Goal: Entertainment & Leisure: Browse casually

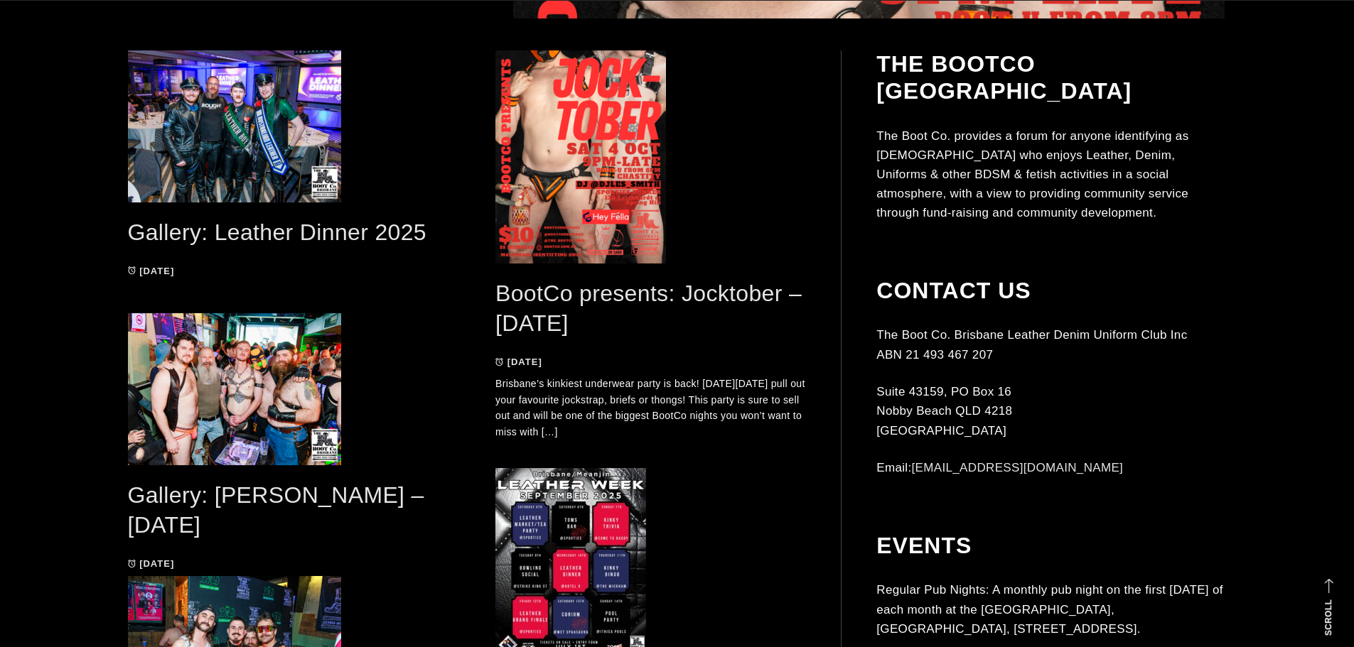
scroll to position [782, 0]
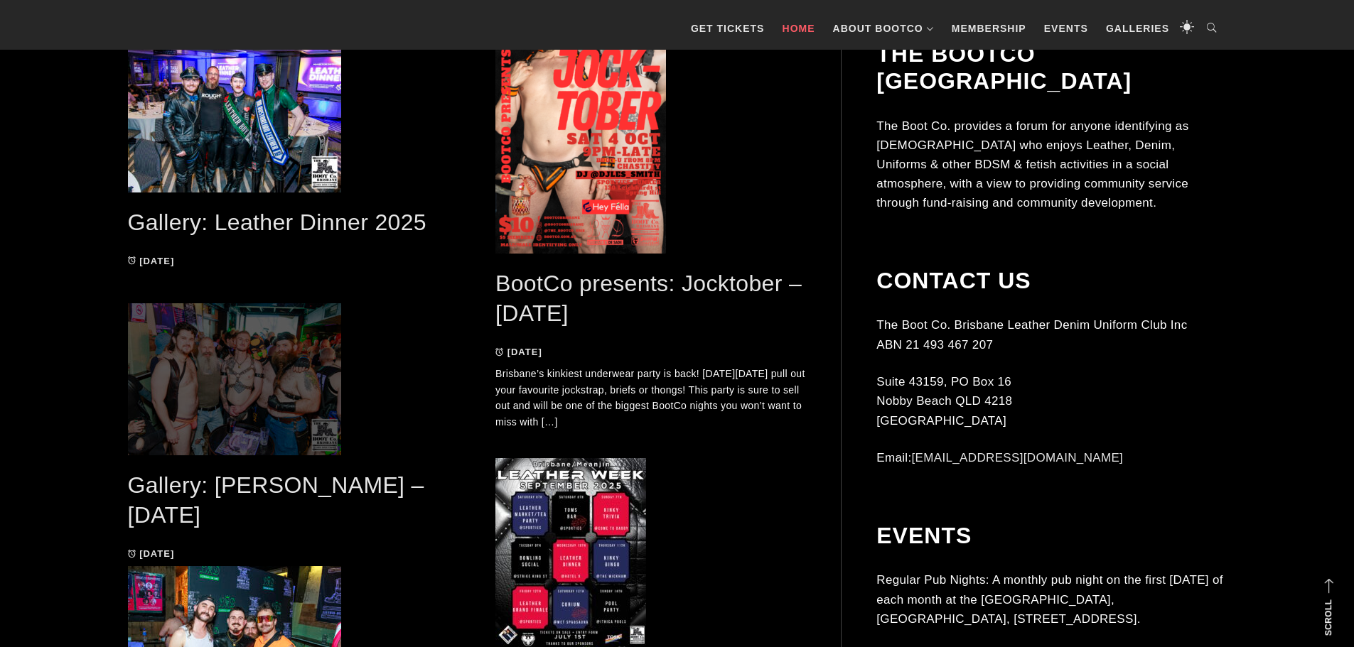
click at [304, 364] on span at bounding box center [283, 379] width 311 height 152
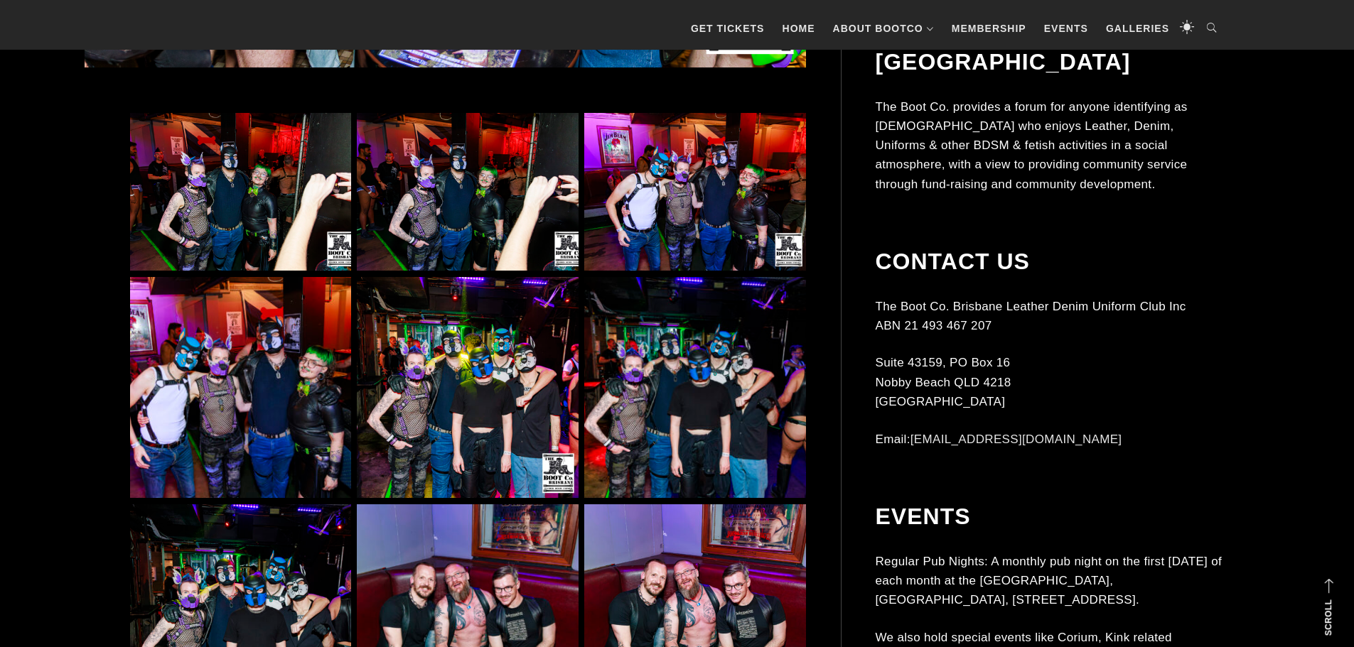
scroll to position [924, 0]
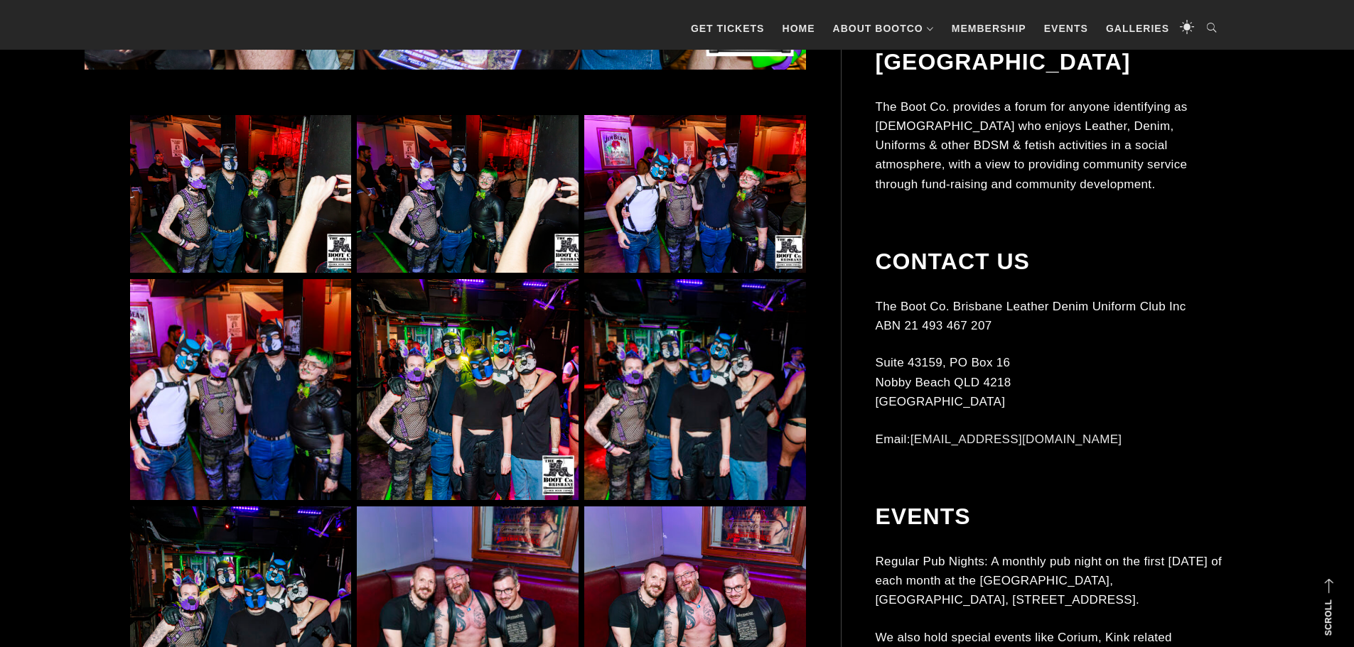
click at [473, 390] on img at bounding box center [467, 389] width 221 height 221
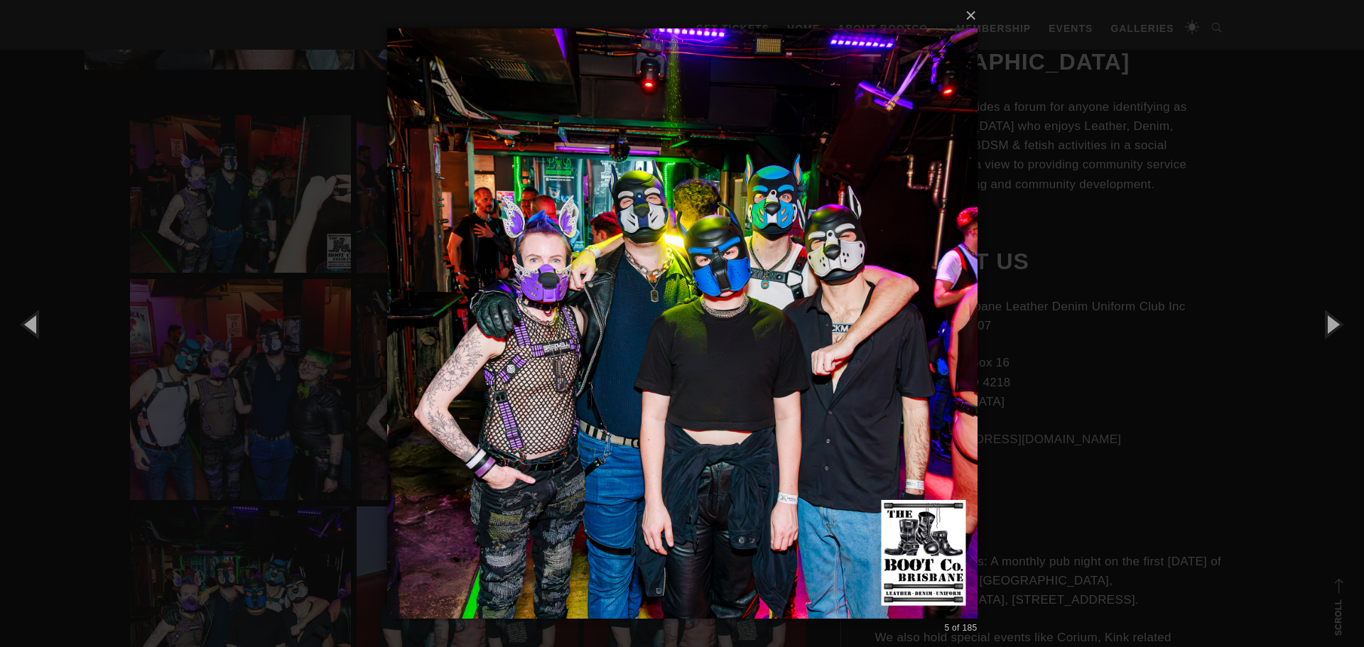
click at [325, 379] on div "× 5 of 185 Loading..." at bounding box center [682, 323] width 1364 height 647
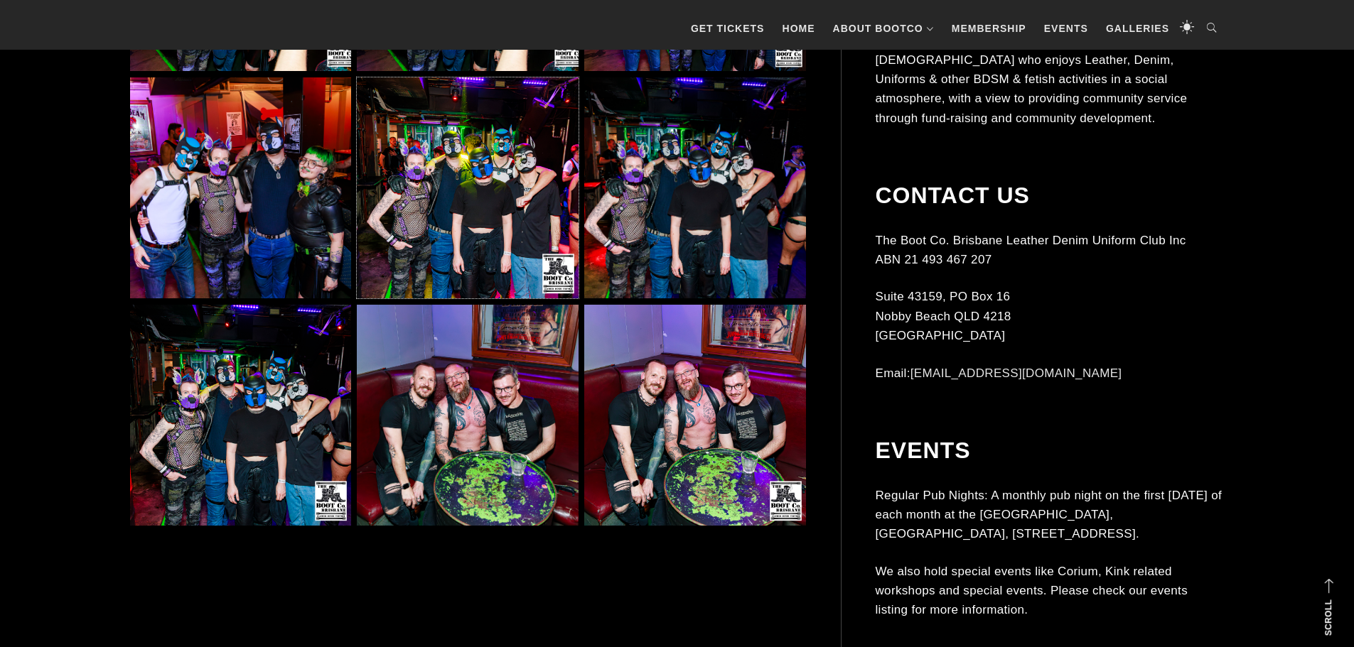
scroll to position [1137, 0]
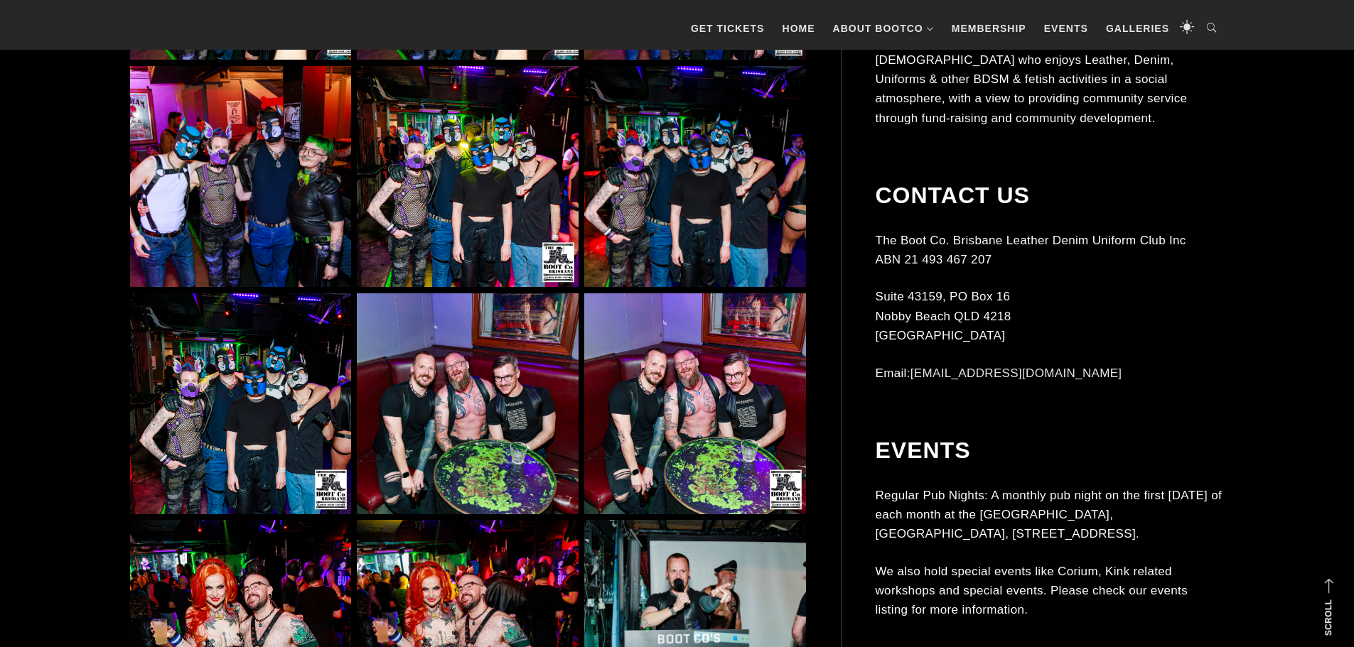
click at [247, 356] on img at bounding box center [240, 403] width 221 height 221
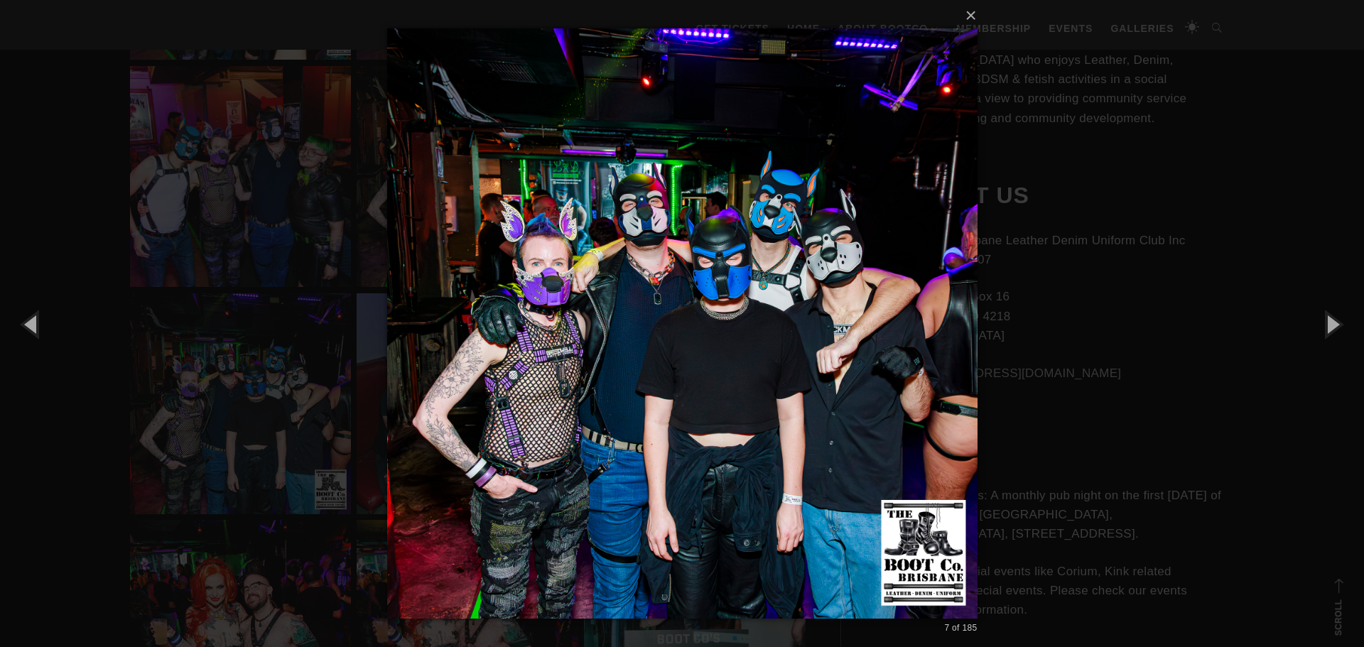
click at [215, 346] on div "× 7 of 185 Loading..." at bounding box center [682, 323] width 1364 height 647
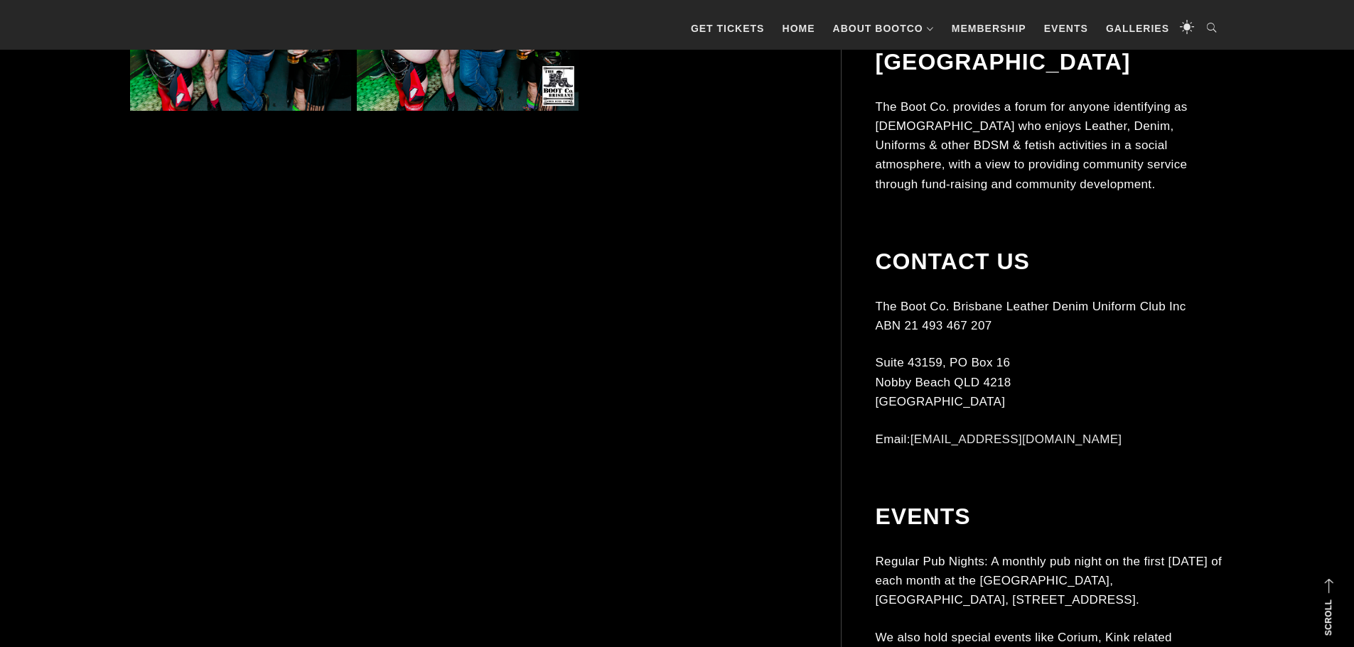
scroll to position [3340, 0]
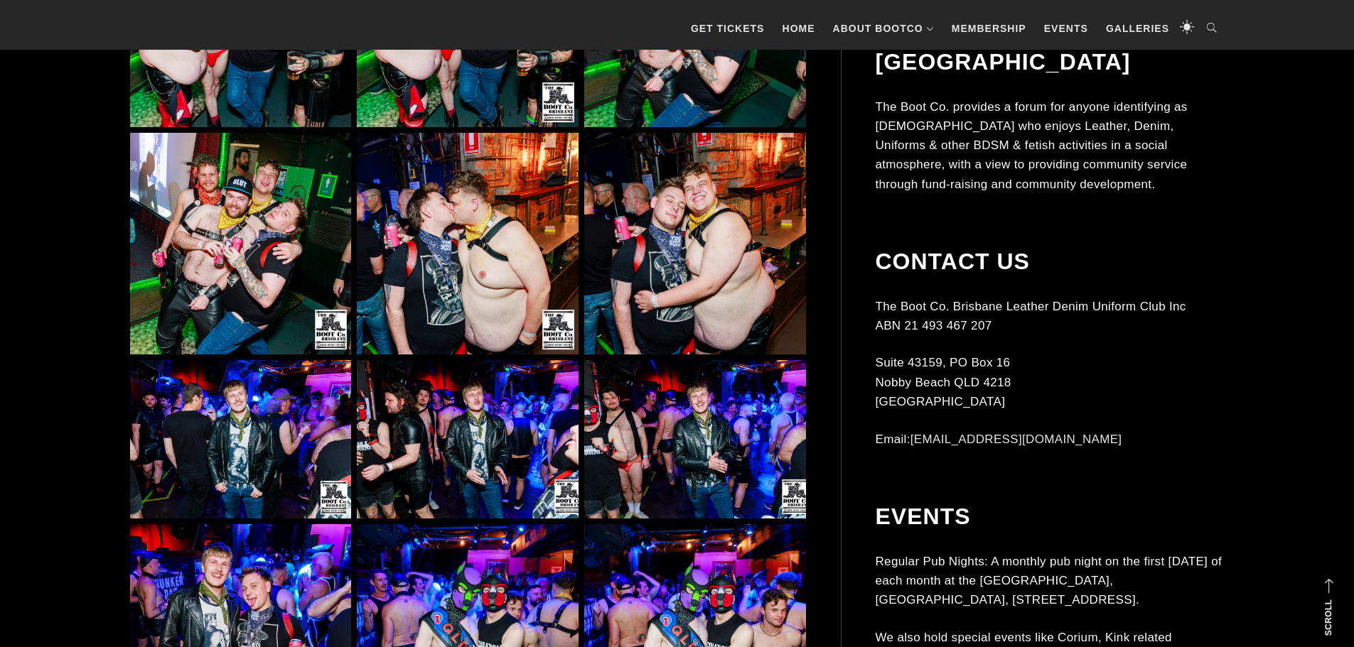
click at [256, 451] on img at bounding box center [240, 439] width 221 height 158
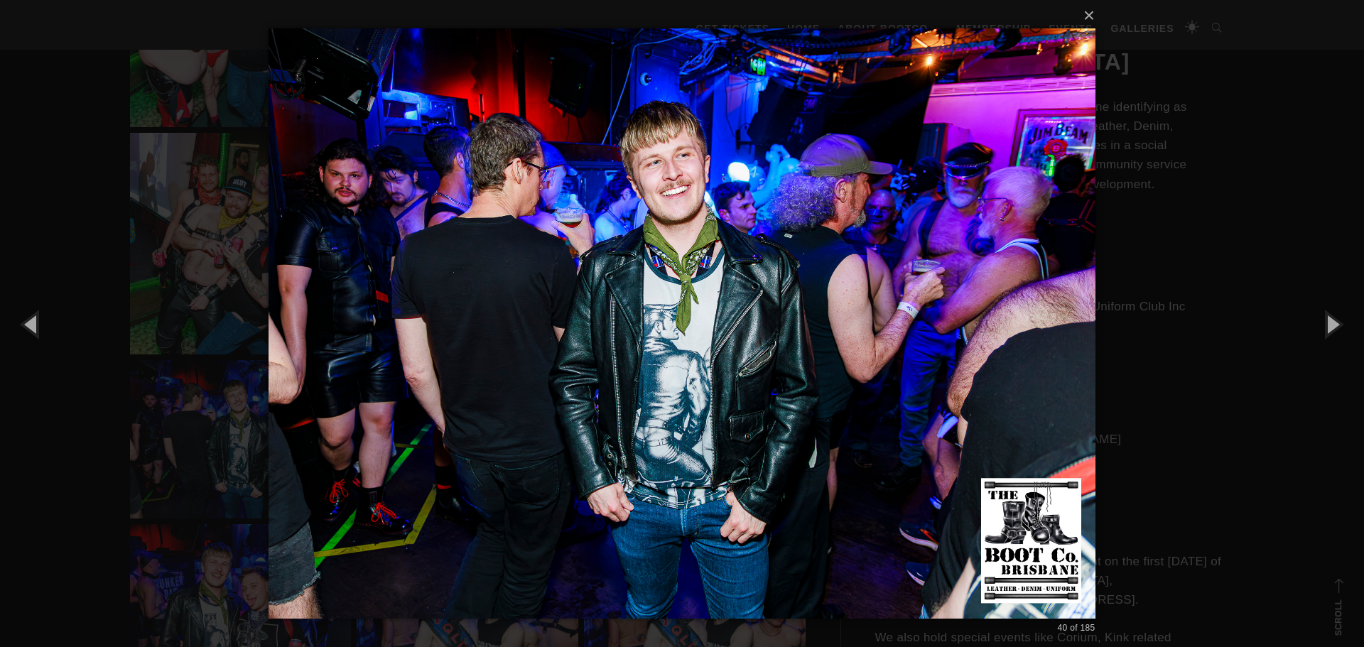
click at [136, 478] on div "× 40 of 185 Loading..." at bounding box center [682, 323] width 1364 height 647
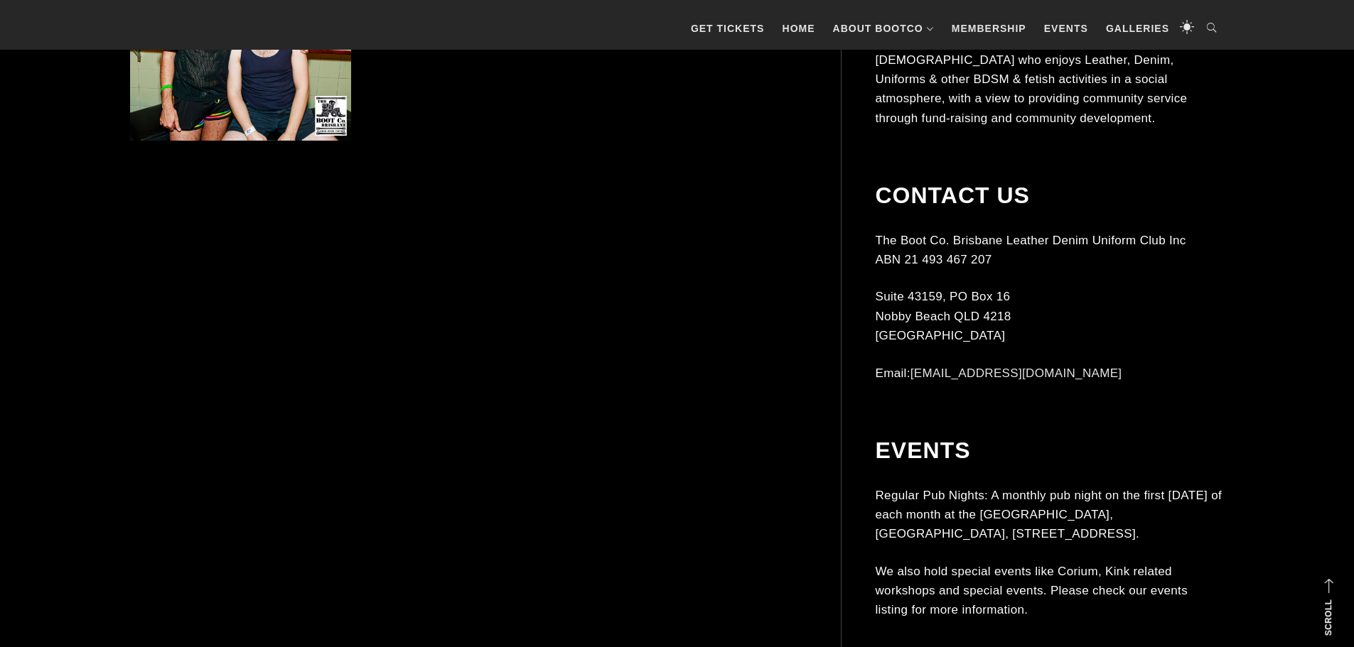
scroll to position [7248, 0]
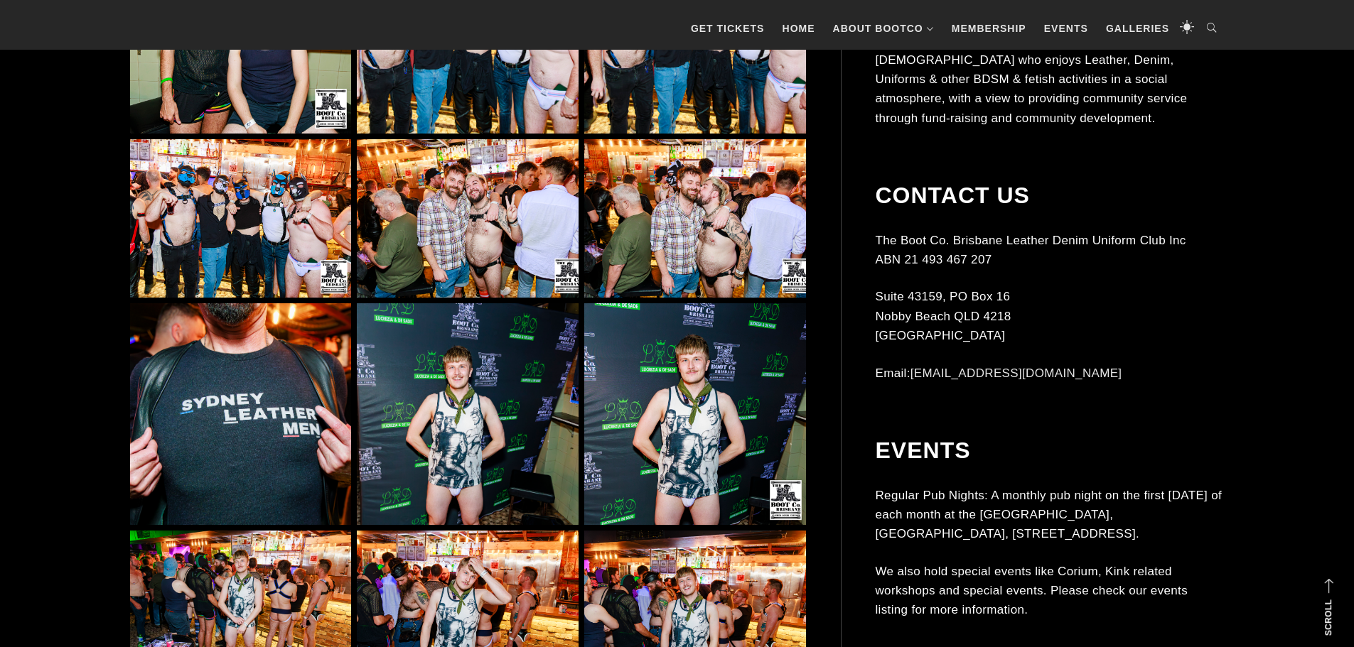
click at [492, 409] on img at bounding box center [467, 413] width 221 height 221
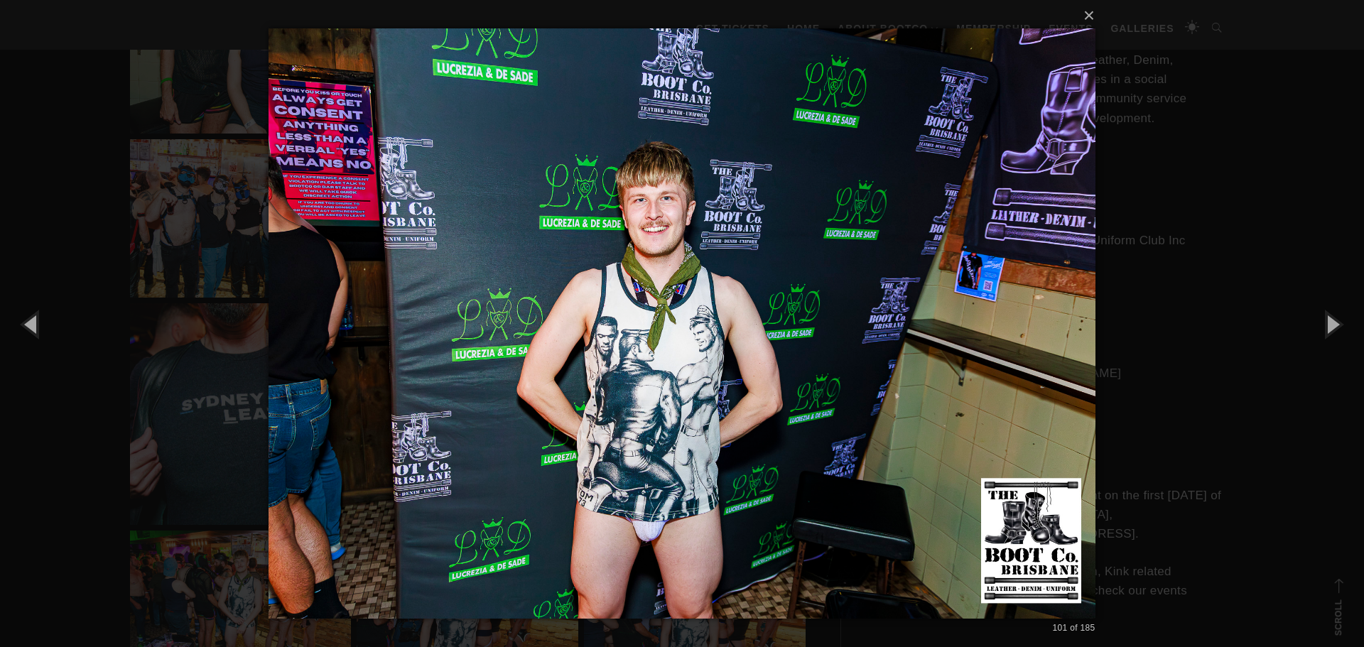
click at [1145, 262] on div "× 101 of 185 Loading..." at bounding box center [682, 323] width 1364 height 647
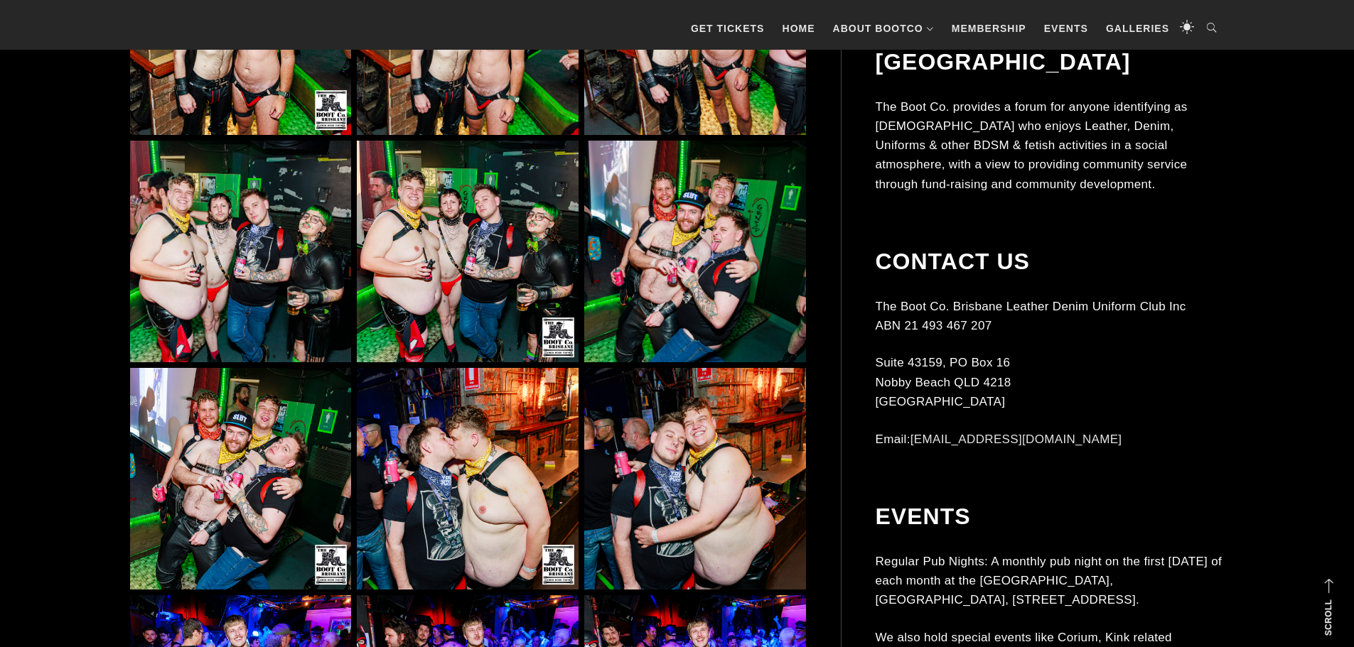
scroll to position [3056, 0]
